Goal: Task Accomplishment & Management: Manage account settings

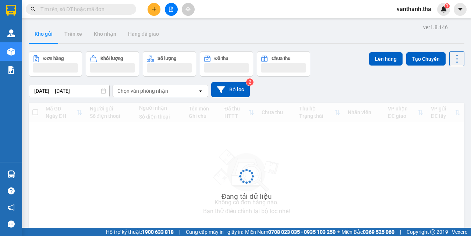
click at [101, 6] on input "text" at bounding box center [83, 9] width 87 height 8
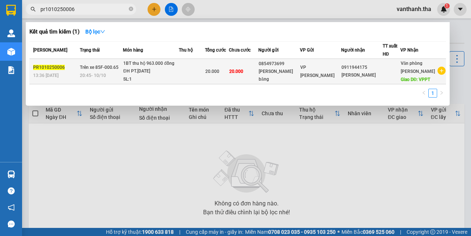
type input "pr1010250006"
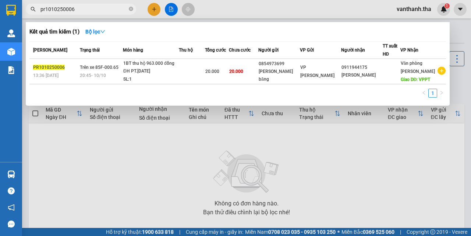
click at [373, 71] on div "0911944175" at bounding box center [362, 68] width 41 height 8
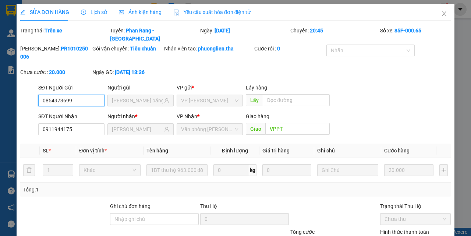
type input "0854973699"
type input "[PERSON_NAME] băng"
type input "0911944175"
type input "[PERSON_NAME]"
type input "VPPT"
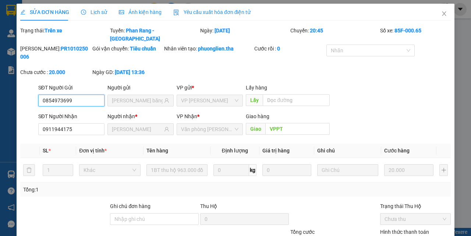
type input "20.000"
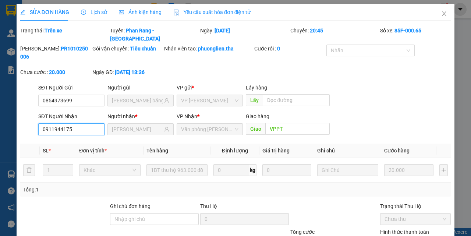
drag, startPoint x: 78, startPoint y: 120, endPoint x: 27, endPoint y: 123, distance: 50.9
click at [27, 123] on div "SĐT Người Nhận 0911944175 0911944175 Người nhận * [PERSON_NAME] VP Nhận * Văn p…" at bounding box center [236, 125] width 432 height 26
drag, startPoint x: 441, startPoint y: 12, endPoint x: 230, endPoint y: 18, distance: 211.0
click at [441, 12] on icon "close" at bounding box center [444, 14] width 6 height 6
